Goal: Task Accomplishment & Management: Use online tool/utility

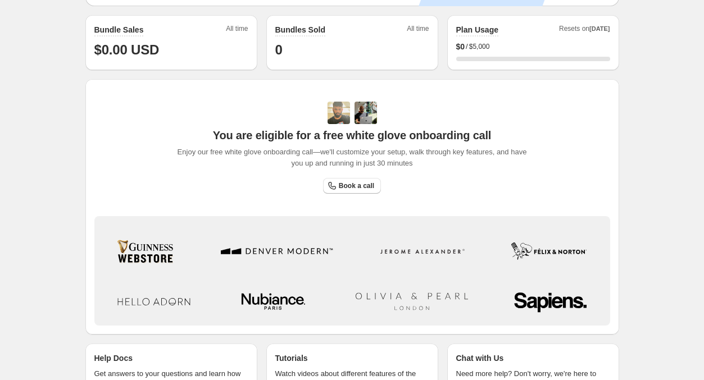
scroll to position [342, 0]
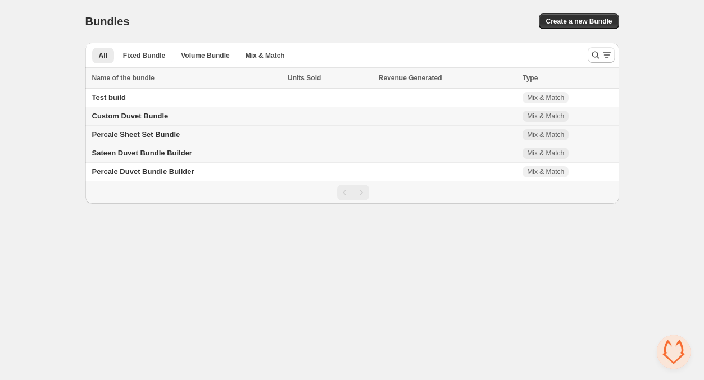
click at [144, 133] on span "Percale Sheet Set Bundle" at bounding box center [136, 134] width 88 height 8
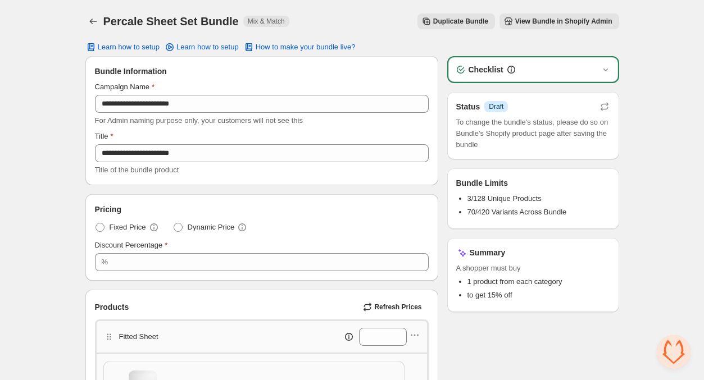
click at [561, 58] on div "Checklist" at bounding box center [533, 69] width 170 height 25
click at [557, 68] on div "Checklist" at bounding box center [533, 69] width 156 height 11
click at [607, 69] on icon "button" at bounding box center [605, 69] width 11 height 11
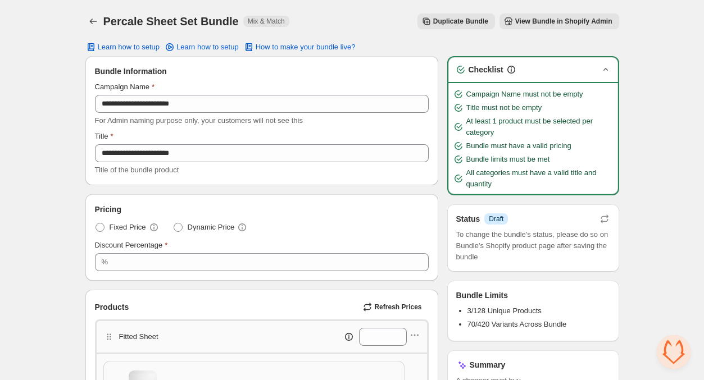
click at [607, 69] on icon "button" at bounding box center [605, 69] width 11 height 11
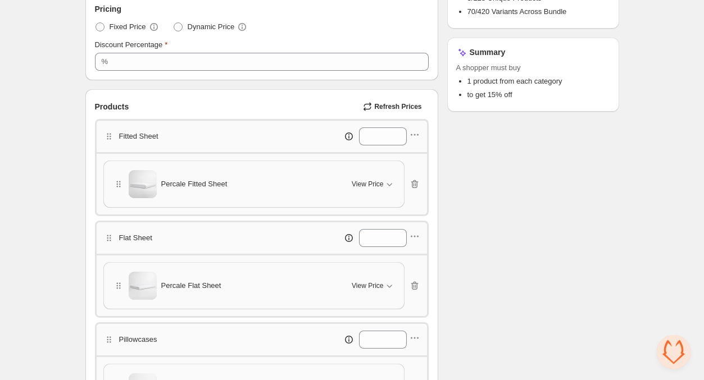
scroll to position [203, 0]
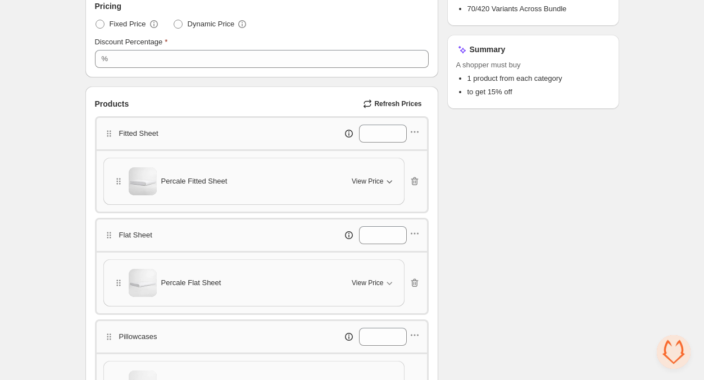
click at [356, 178] on span "View Price" at bounding box center [367, 181] width 31 height 9
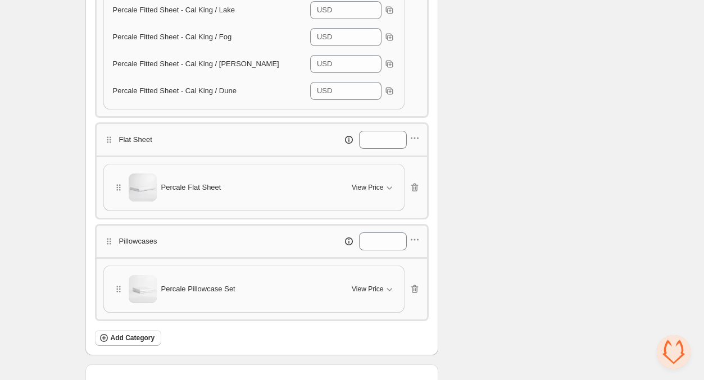
scroll to position [1121, 0]
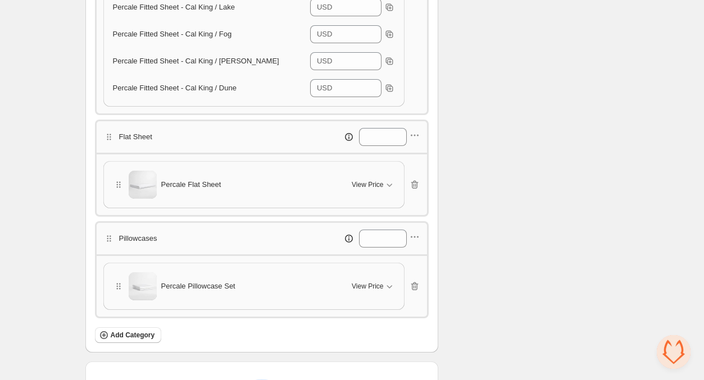
click at [231, 195] on div "Percale Flat Sheet View Price" at bounding box center [254, 185] width 300 height 46
click at [381, 180] on span "View Price" at bounding box center [367, 184] width 31 height 9
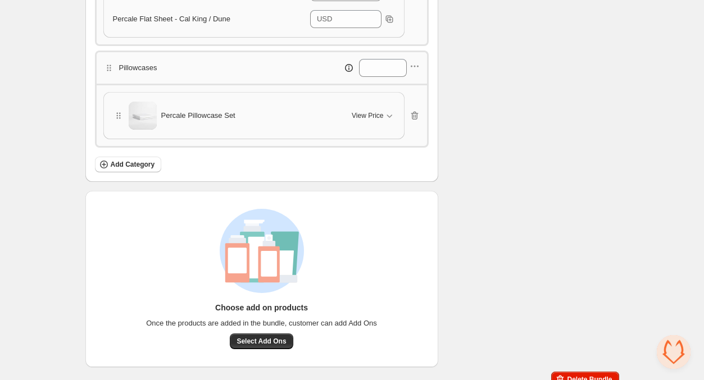
scroll to position [2112, 0]
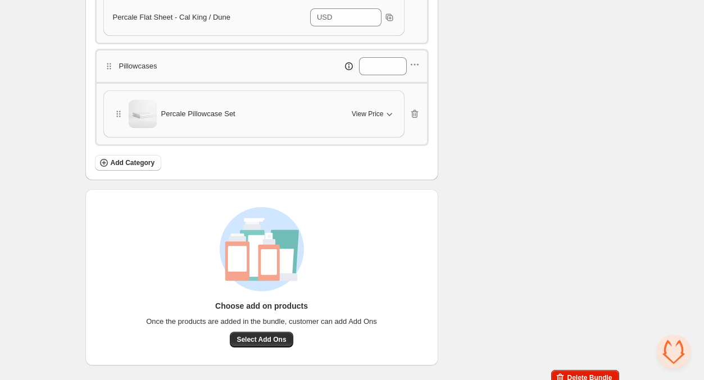
click at [366, 110] on span "View Price" at bounding box center [367, 114] width 31 height 9
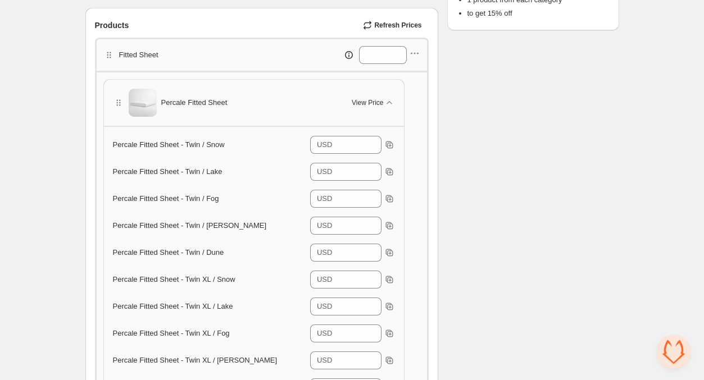
scroll to position [303, 0]
